Goal: Information Seeking & Learning: Learn about a topic

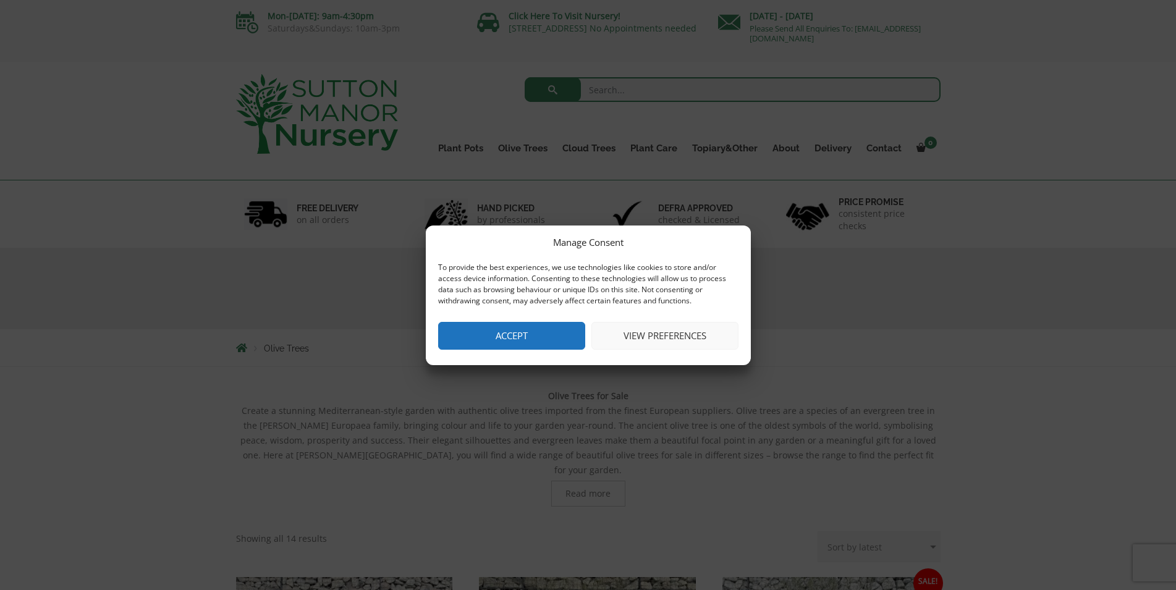
click at [676, 325] on button "View preferences" at bounding box center [665, 336] width 147 height 28
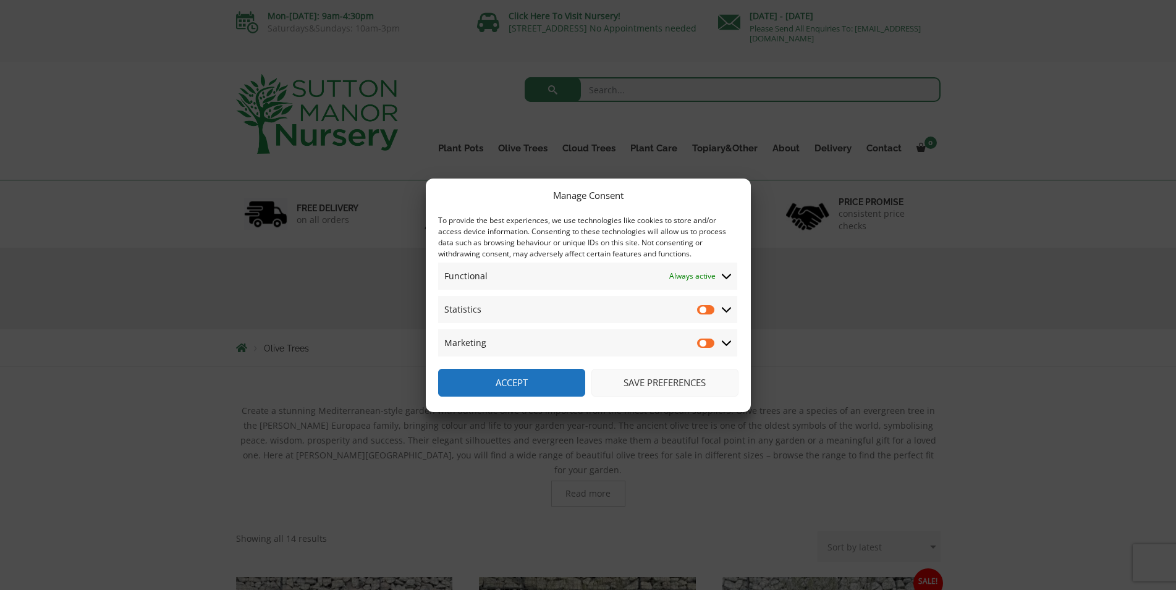
click at [656, 386] on button "Save preferences" at bounding box center [665, 383] width 147 height 28
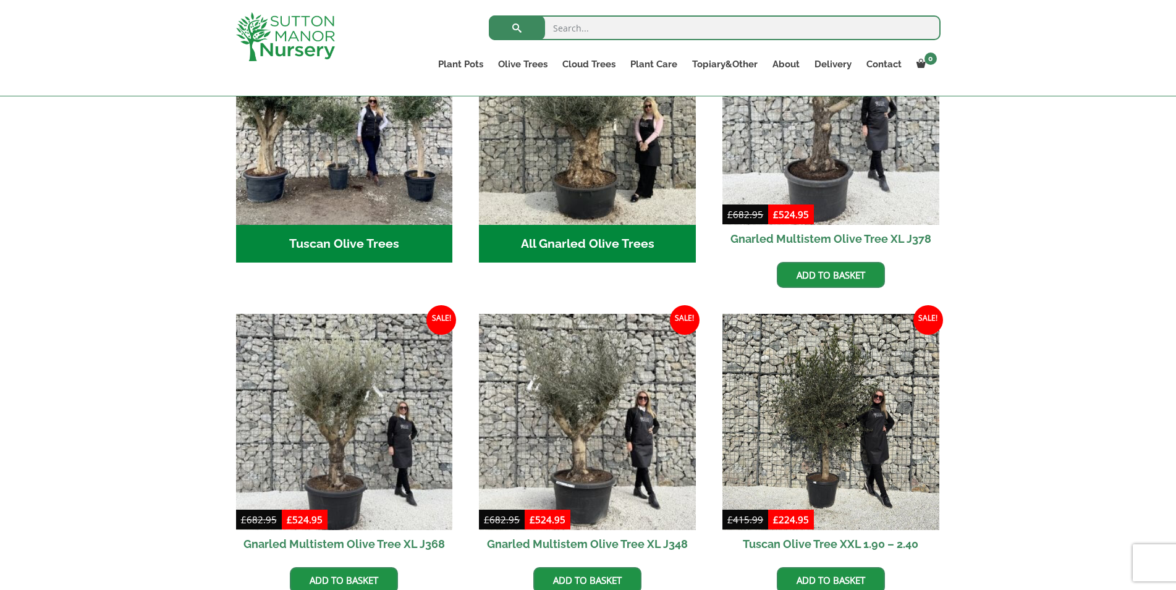
scroll to position [1020, 0]
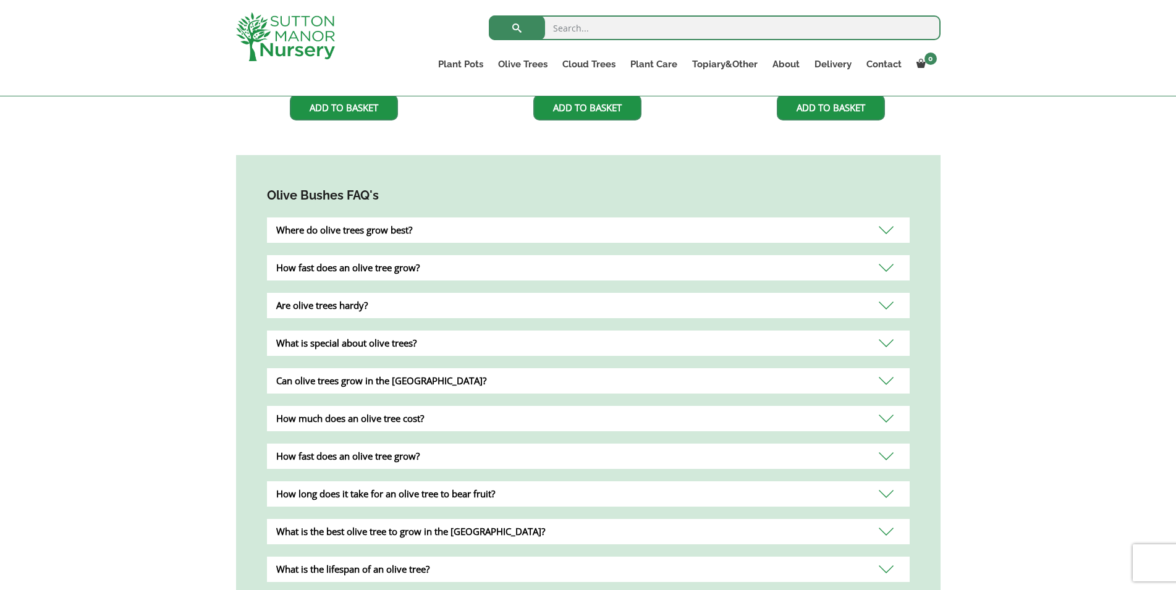
click at [887, 218] on div "Where do olive trees grow best?" at bounding box center [588, 230] width 643 height 25
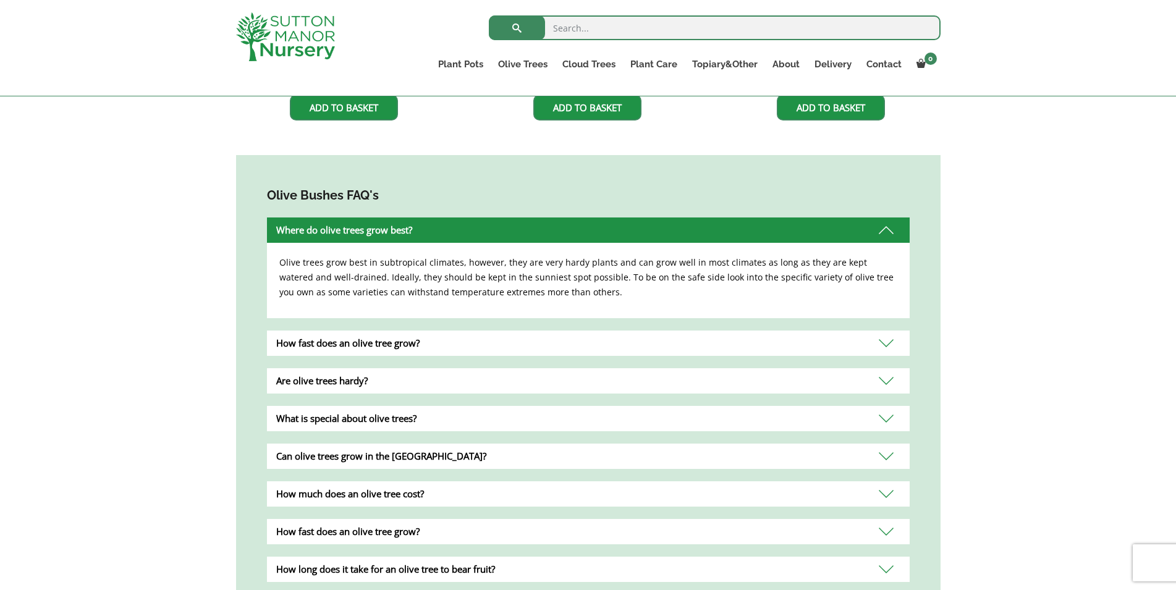
click at [881, 444] on div "Can olive trees grow in the [GEOGRAPHIC_DATA]?" at bounding box center [588, 456] width 643 height 25
click at [0, 0] on div "Yes, olive trees can be grown in the [GEOGRAPHIC_DATA] as long as you keep them…" at bounding box center [0, 0] width 0 height 0
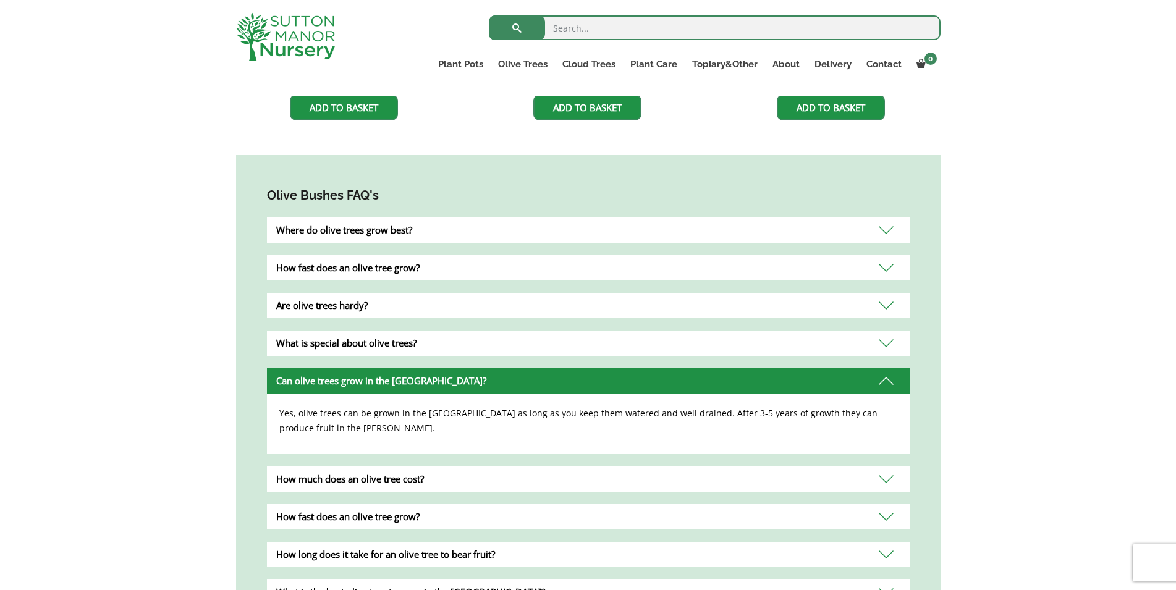
click at [886, 467] on div "How much does an olive tree cost?" at bounding box center [588, 479] width 643 height 25
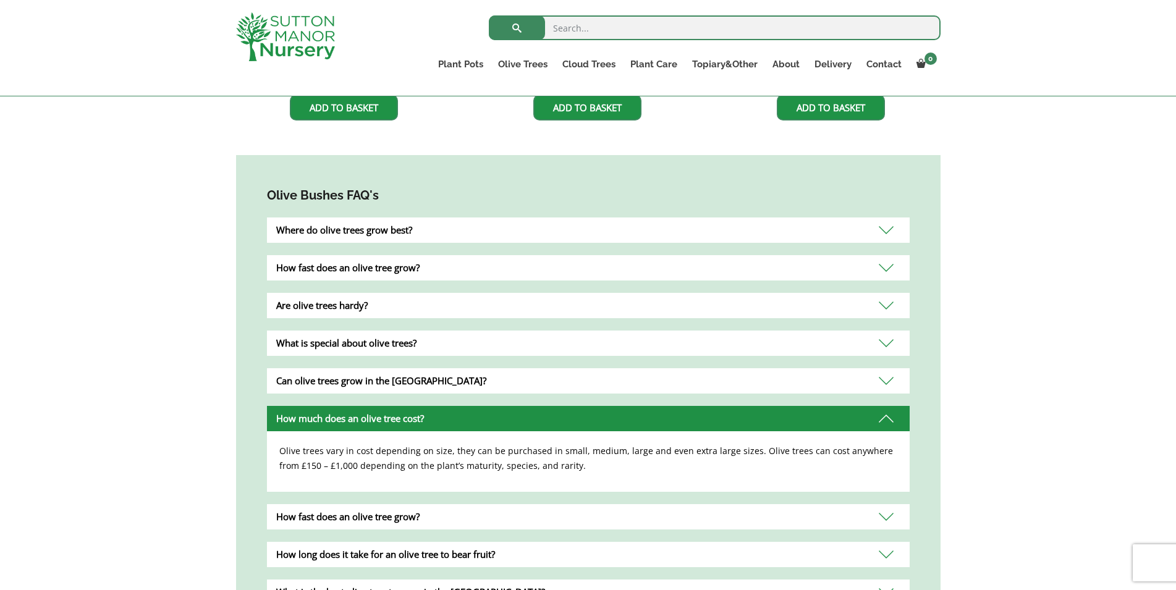
click at [883, 505] on div "How fast does an olive tree grow?" at bounding box center [588, 516] width 643 height 25
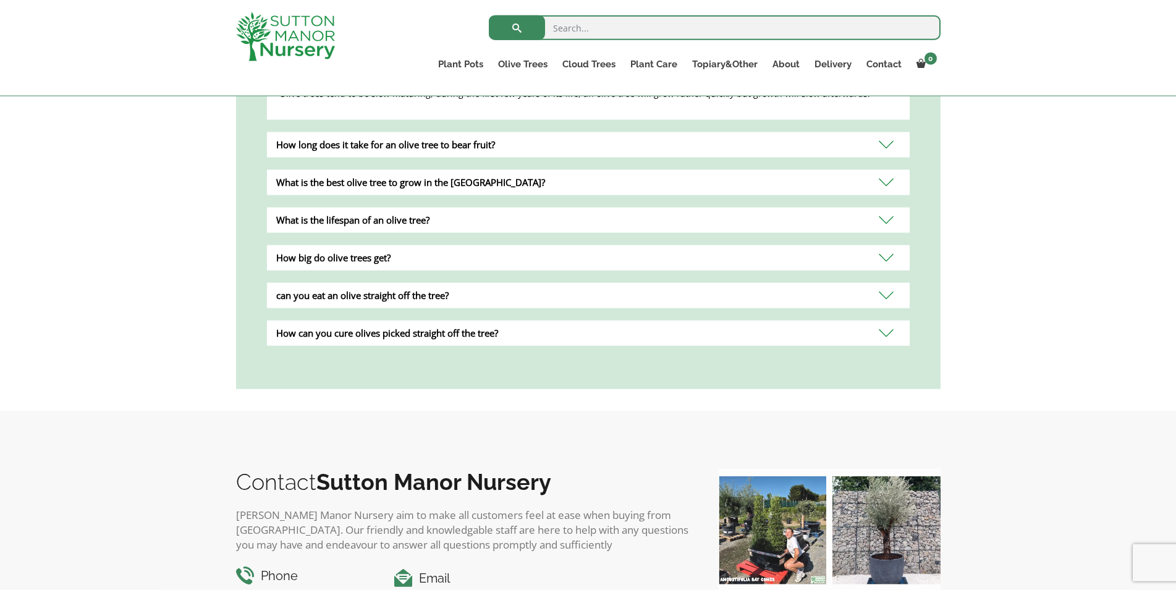
scroll to position [1419, 0]
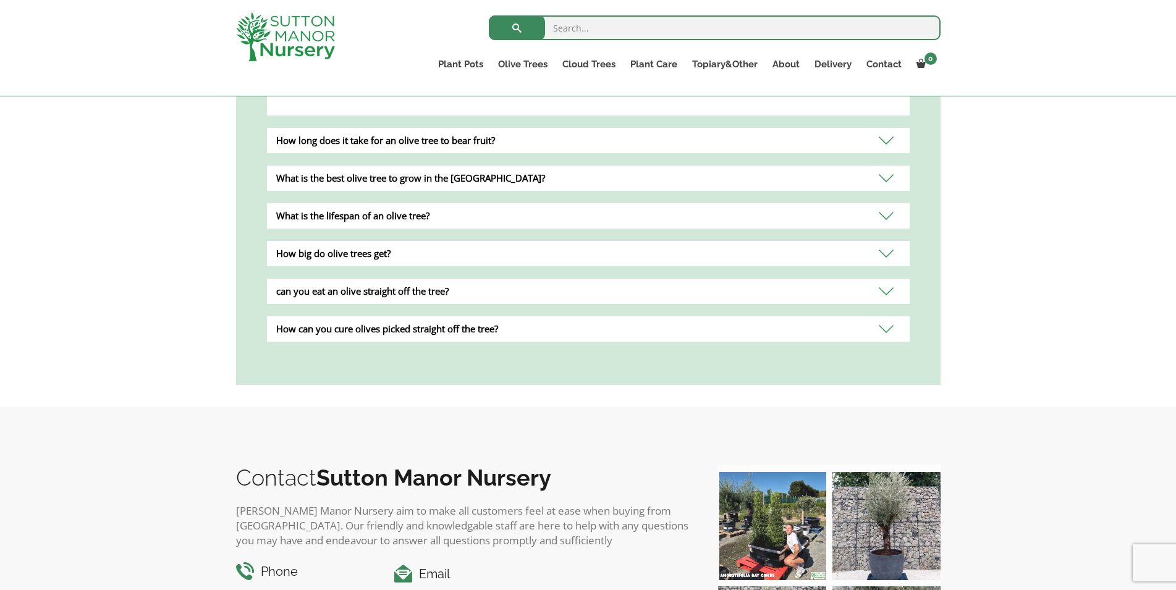
click at [888, 203] on div "What is the lifespan of an olive tree?" at bounding box center [588, 215] width 643 height 25
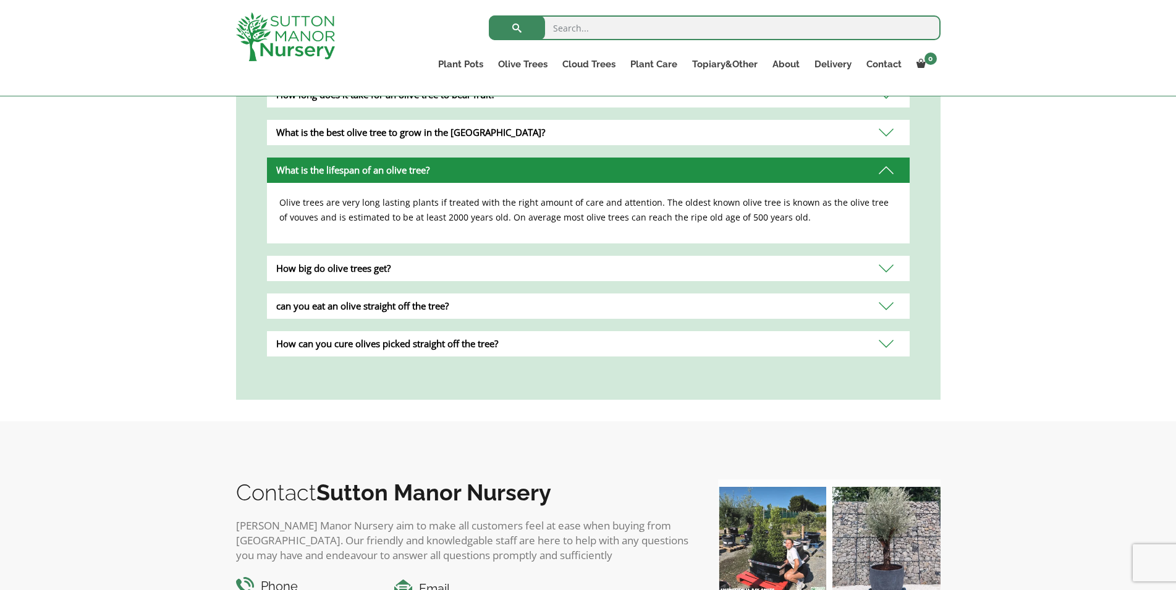
click at [889, 294] on div "can you eat an olive straight off the tree?" at bounding box center [588, 306] width 643 height 25
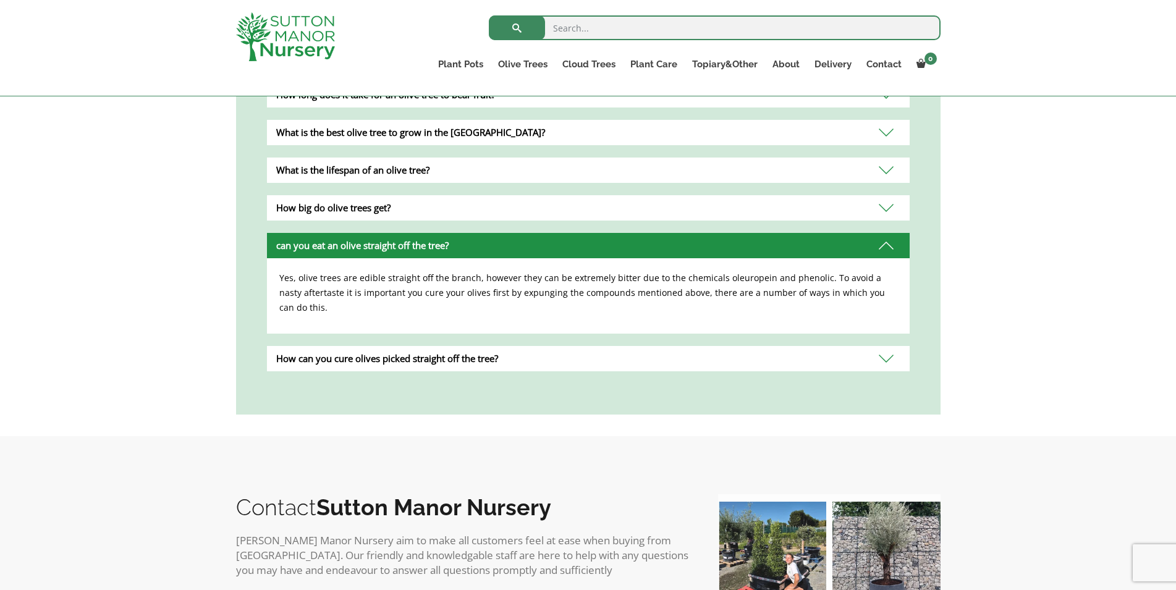
click at [883, 346] on div "How can you cure olives picked straight off the tree?" at bounding box center [588, 358] width 643 height 25
